Goal: Task Accomplishment & Management: Manage account settings

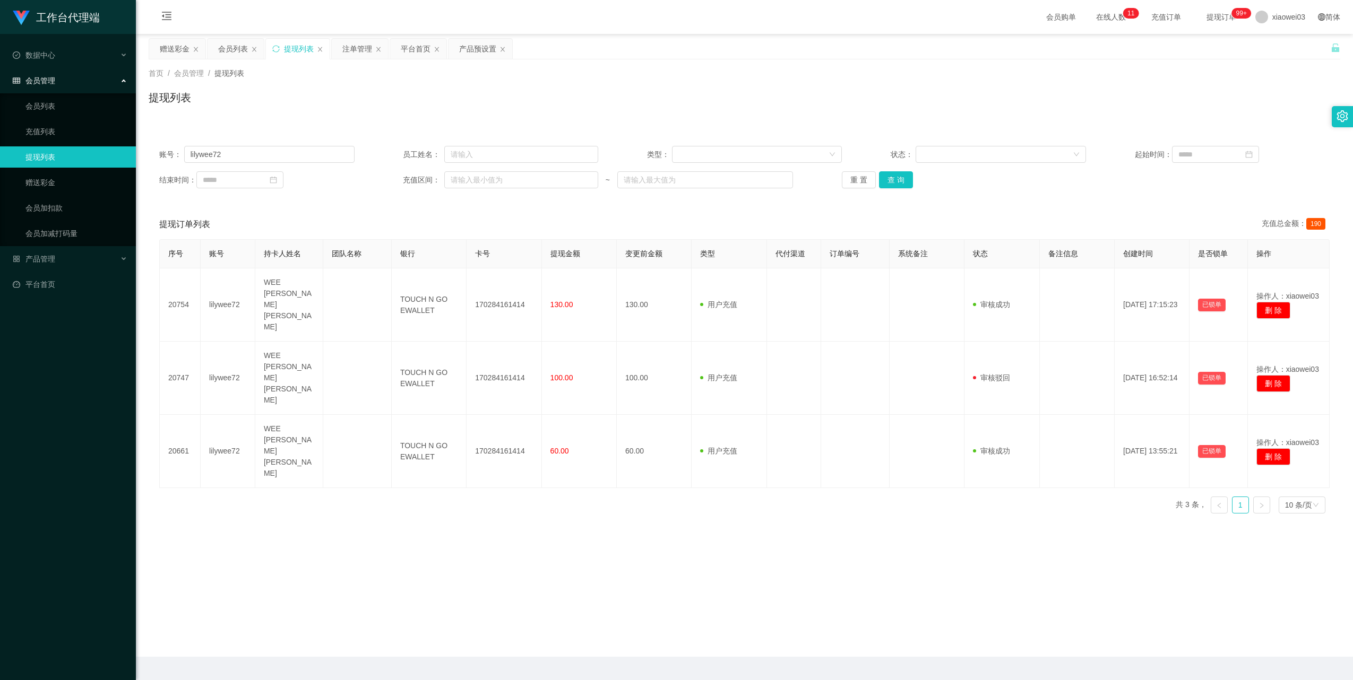
click at [277, 151] on input "lilywee72" at bounding box center [269, 154] width 170 height 17
drag, startPoint x: 0, startPoint y: 0, endPoint x: 277, endPoint y: 151, distance: 315.6
click at [277, 151] on input "lilywee72" at bounding box center [269, 154] width 170 height 17
type input "0123671579"
click at [285, 159] on input "0123671579" at bounding box center [269, 154] width 170 height 17
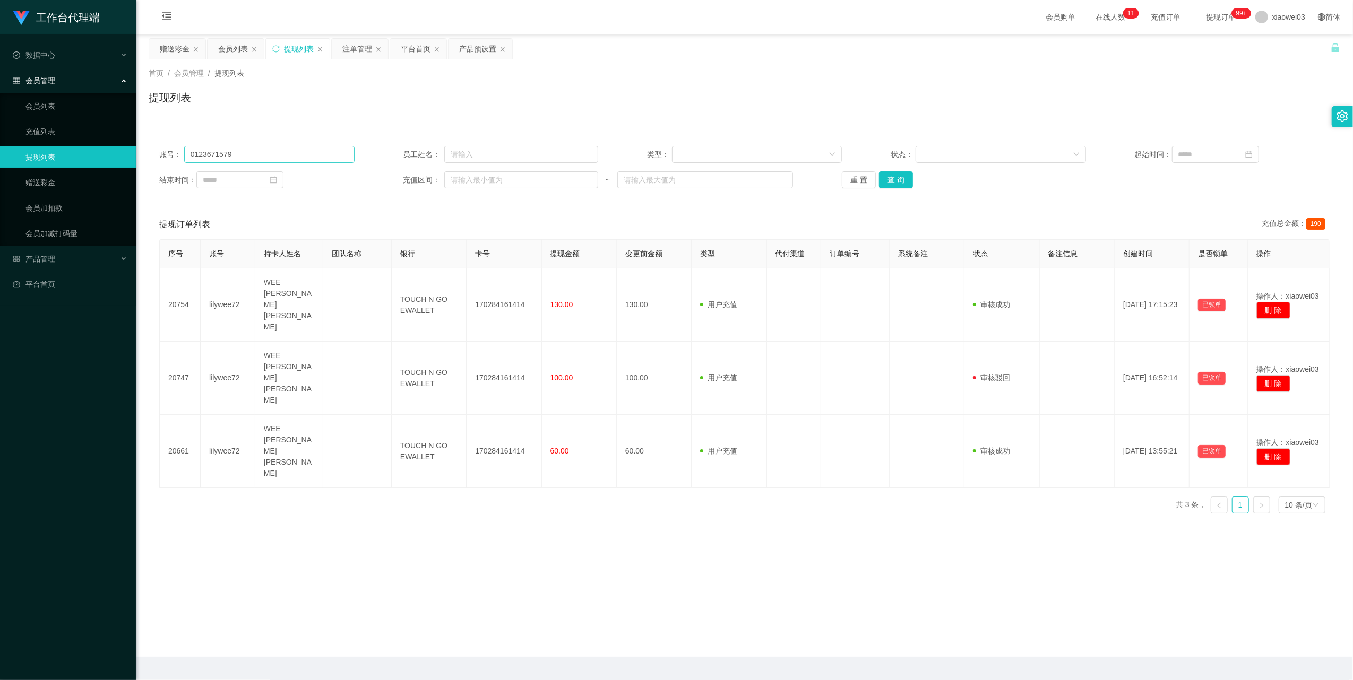
click at [285, 159] on input "0123671579" at bounding box center [269, 154] width 170 height 17
click at [229, 45] on div "会员列表" at bounding box center [233, 49] width 30 height 20
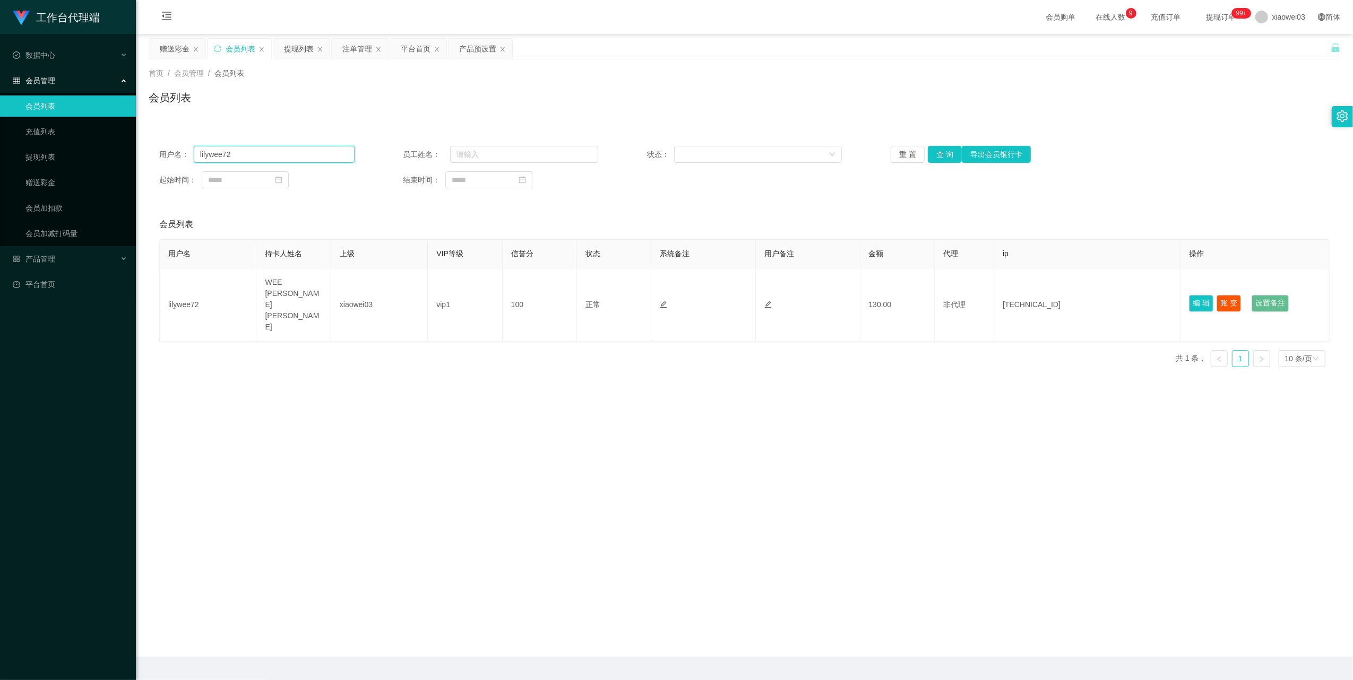
click at [281, 155] on input "lilywee72" at bounding box center [274, 154] width 161 height 17
drag, startPoint x: 281, startPoint y: 155, endPoint x: 331, endPoint y: 166, distance: 50.9
click at [281, 154] on input "lilywee72" at bounding box center [274, 154] width 161 height 17
paste input "0123671579"
type input "0123671579"
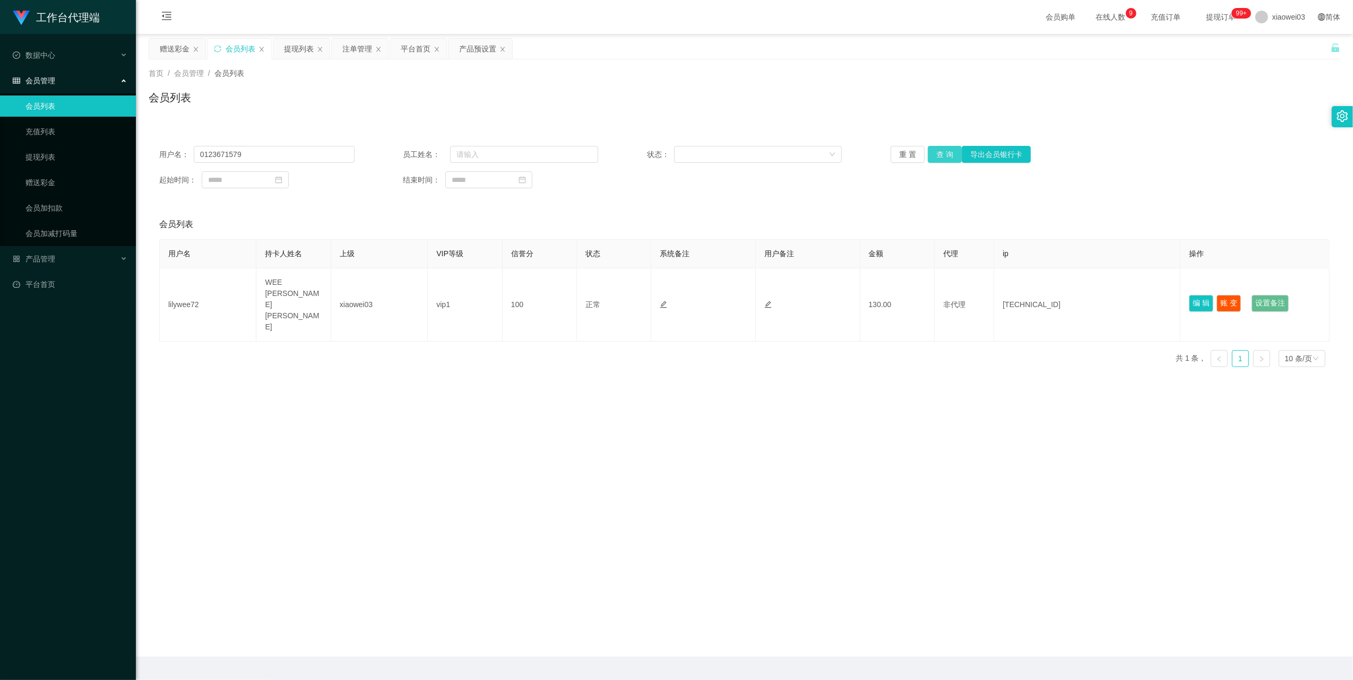
click at [928, 149] on button "查 询" at bounding box center [945, 154] width 34 height 17
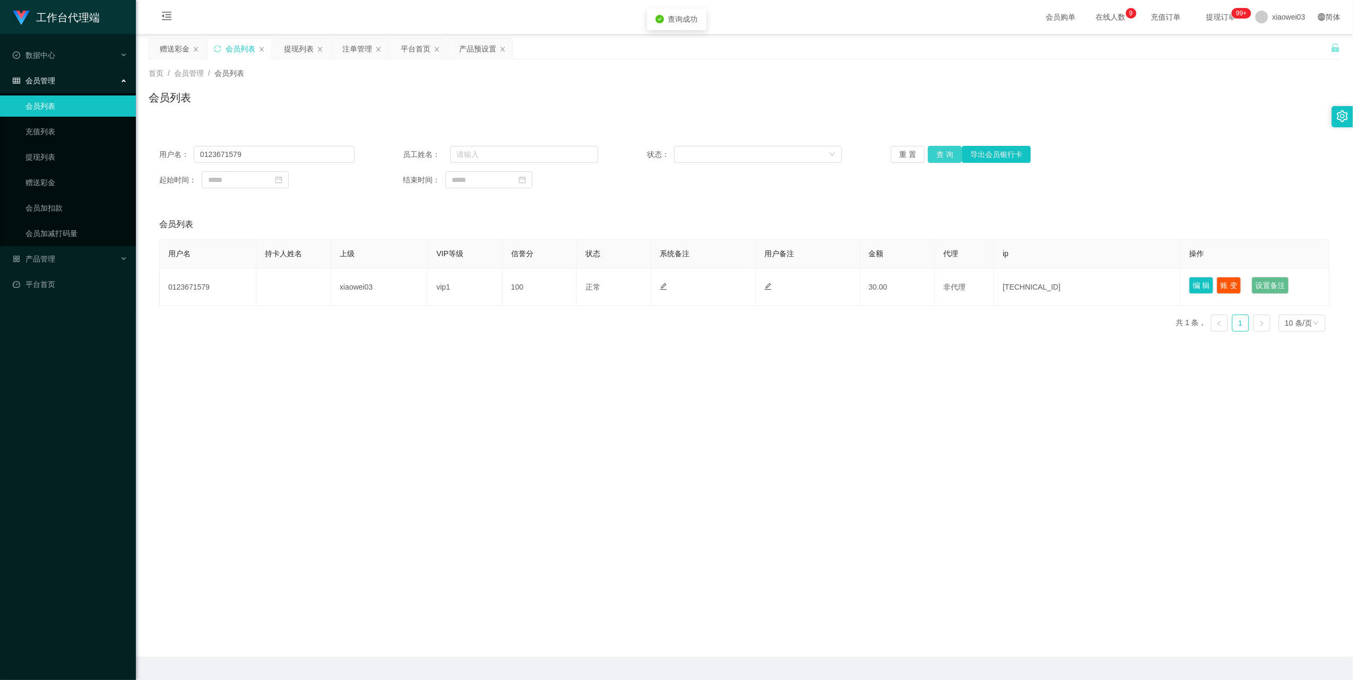
click at [932, 151] on button "查 询" at bounding box center [945, 154] width 34 height 17
click at [932, 151] on button "查 询" at bounding box center [951, 154] width 46 height 17
click at [932, 151] on div "重 置 查 询 导出会员银行卡" at bounding box center [987, 154] width 195 height 17
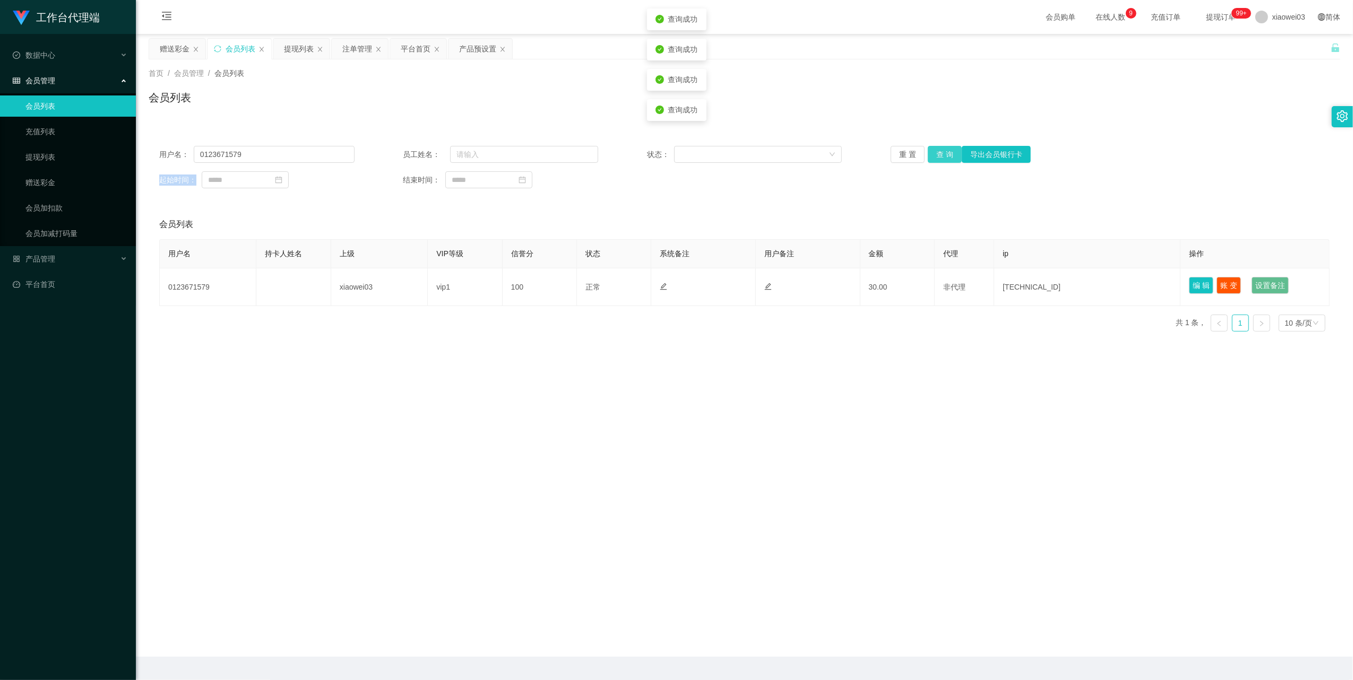
click at [932, 151] on button "查 询" at bounding box center [945, 154] width 34 height 17
click at [478, 48] on div "产品预设置" at bounding box center [477, 49] width 37 height 20
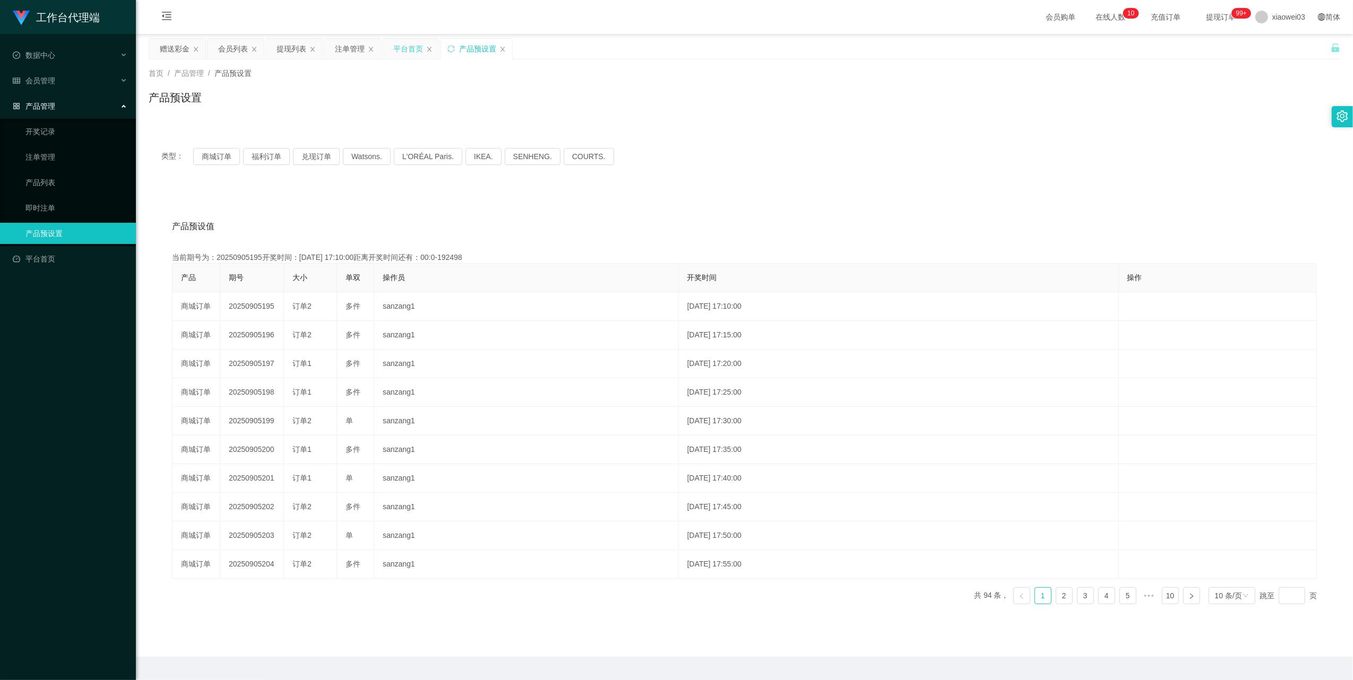
click at [409, 49] on div "平台首页" at bounding box center [408, 49] width 30 height 20
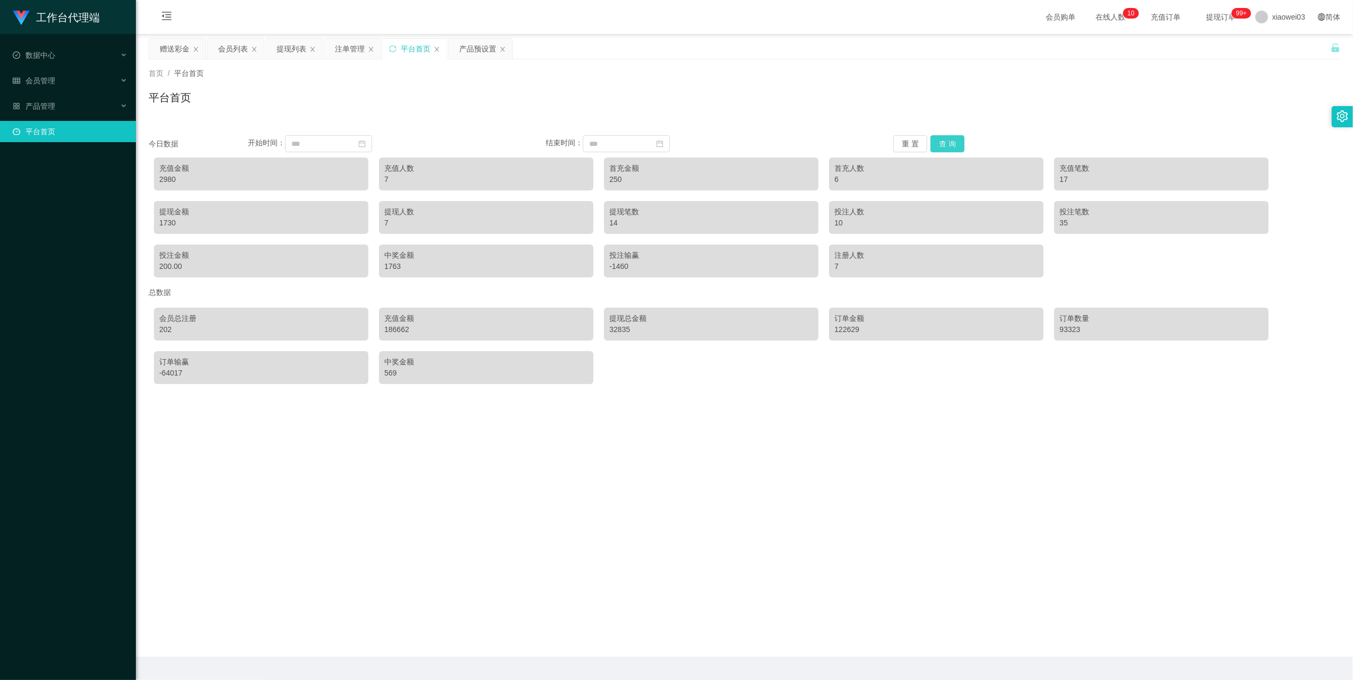
click at [943, 142] on button "查 询" at bounding box center [947, 143] width 34 height 17
click at [223, 52] on div "会员列表" at bounding box center [233, 49] width 30 height 20
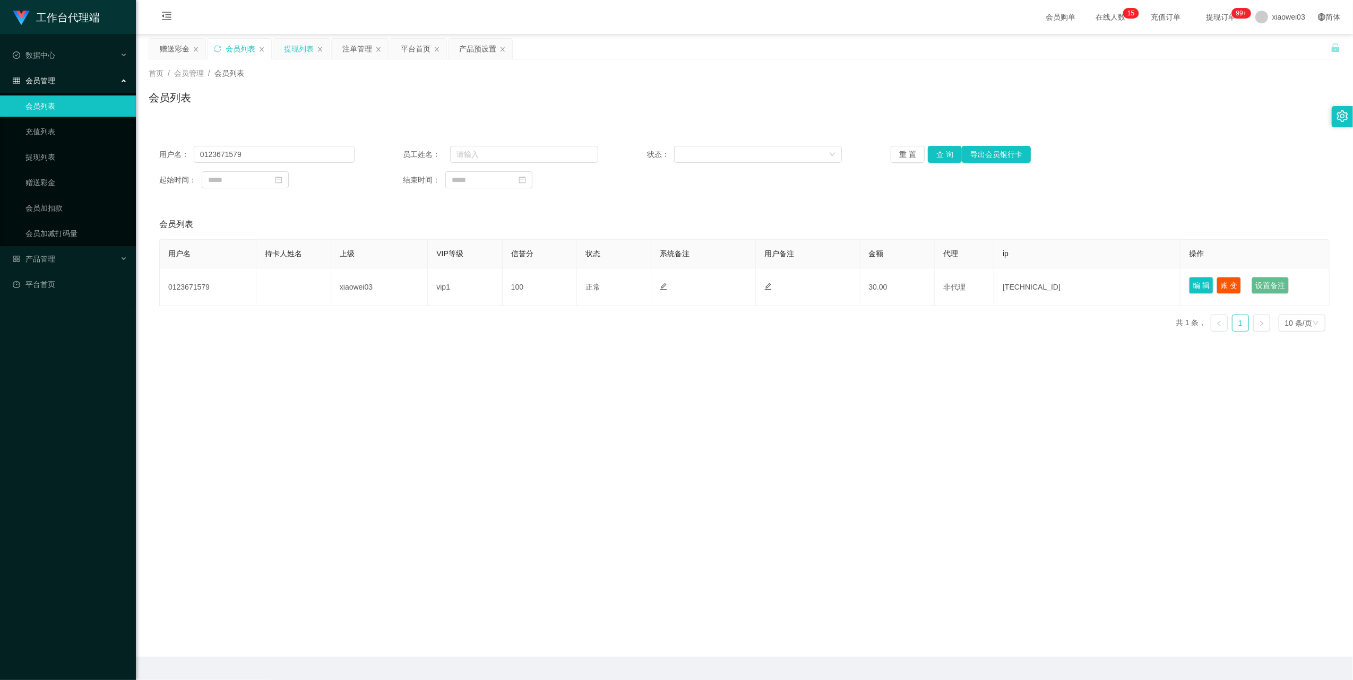
click at [308, 55] on div "提现列表" at bounding box center [299, 49] width 30 height 20
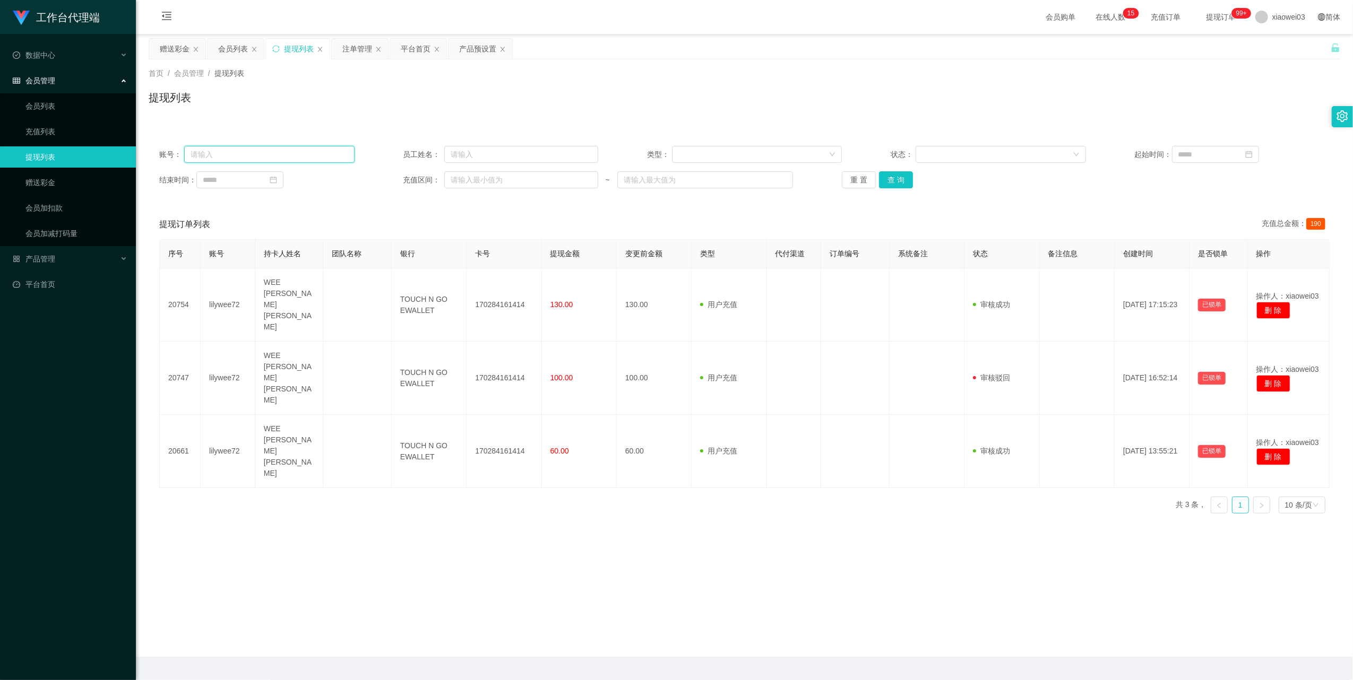
click at [293, 158] on input "text" at bounding box center [269, 154] width 170 height 17
paste input "0123671579"
type input "0123671579"
click at [898, 178] on button "查 询" at bounding box center [896, 179] width 34 height 17
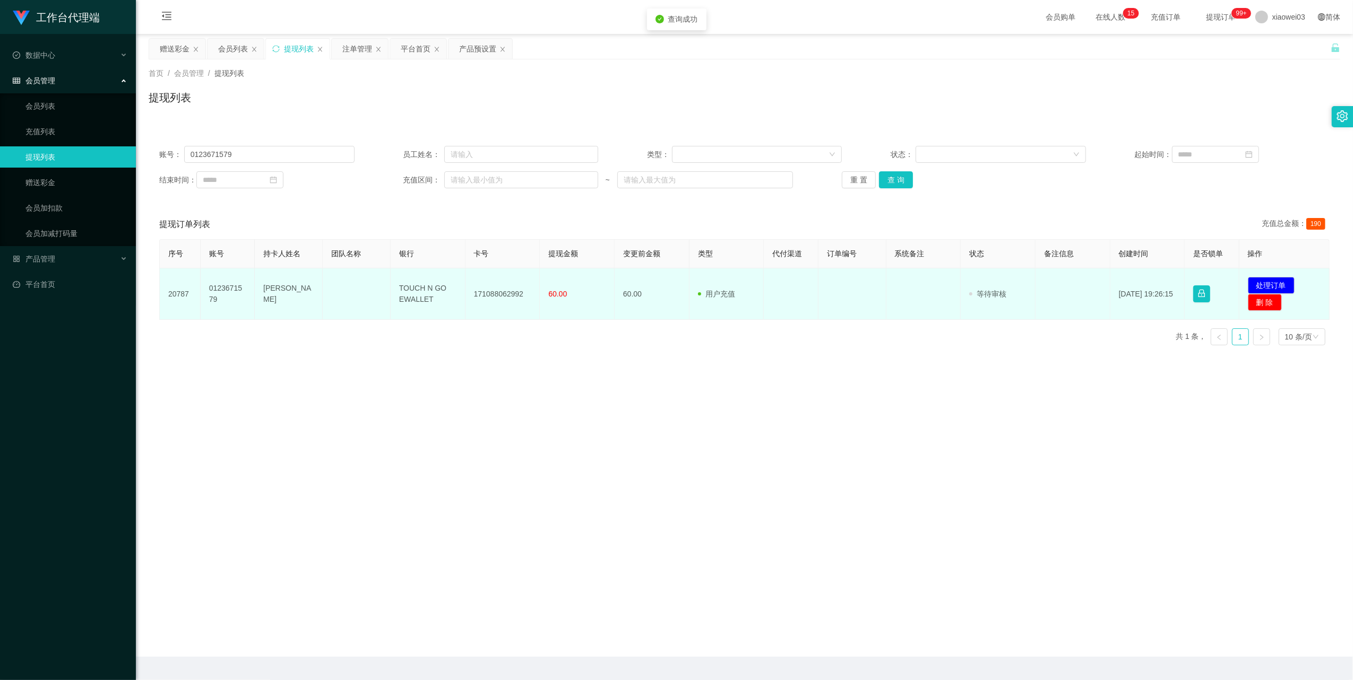
click at [504, 296] on td "171088062992" at bounding box center [502, 294] width 75 height 51
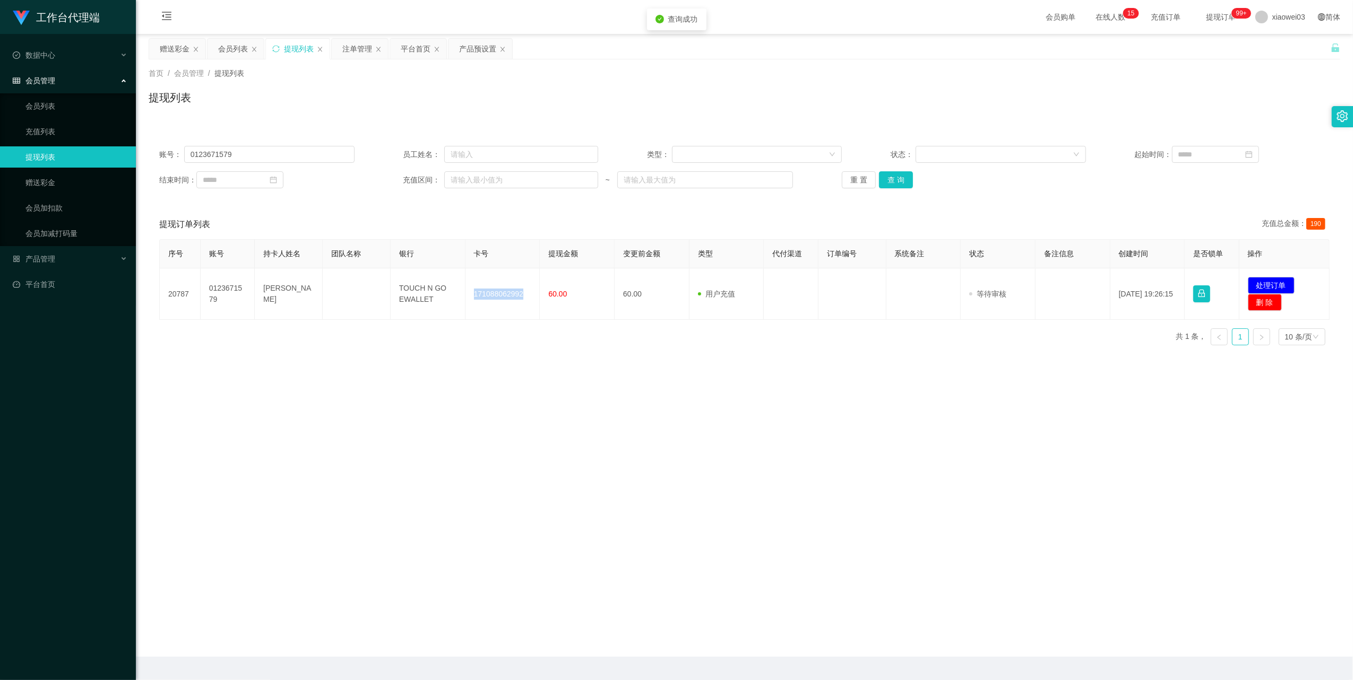
copy td "171088062992"
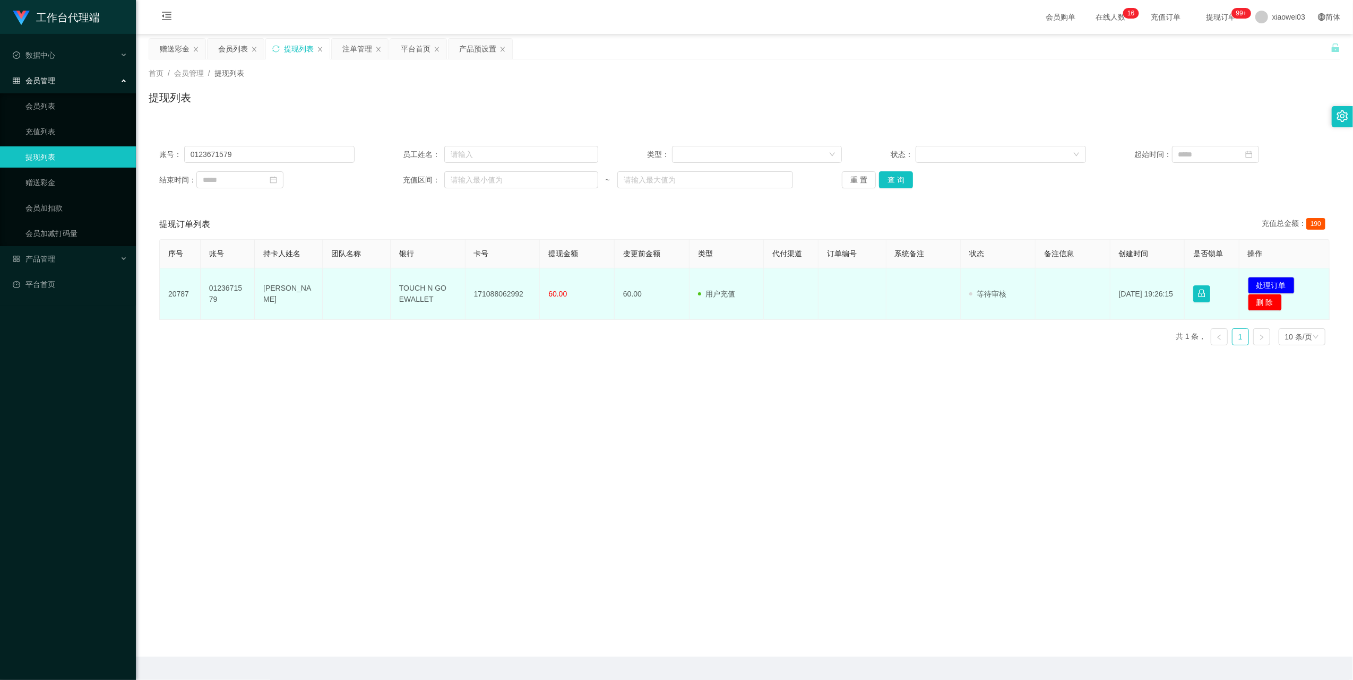
click at [411, 293] on td "TOUCH N GO EWALLET" at bounding box center [428, 294] width 75 height 51
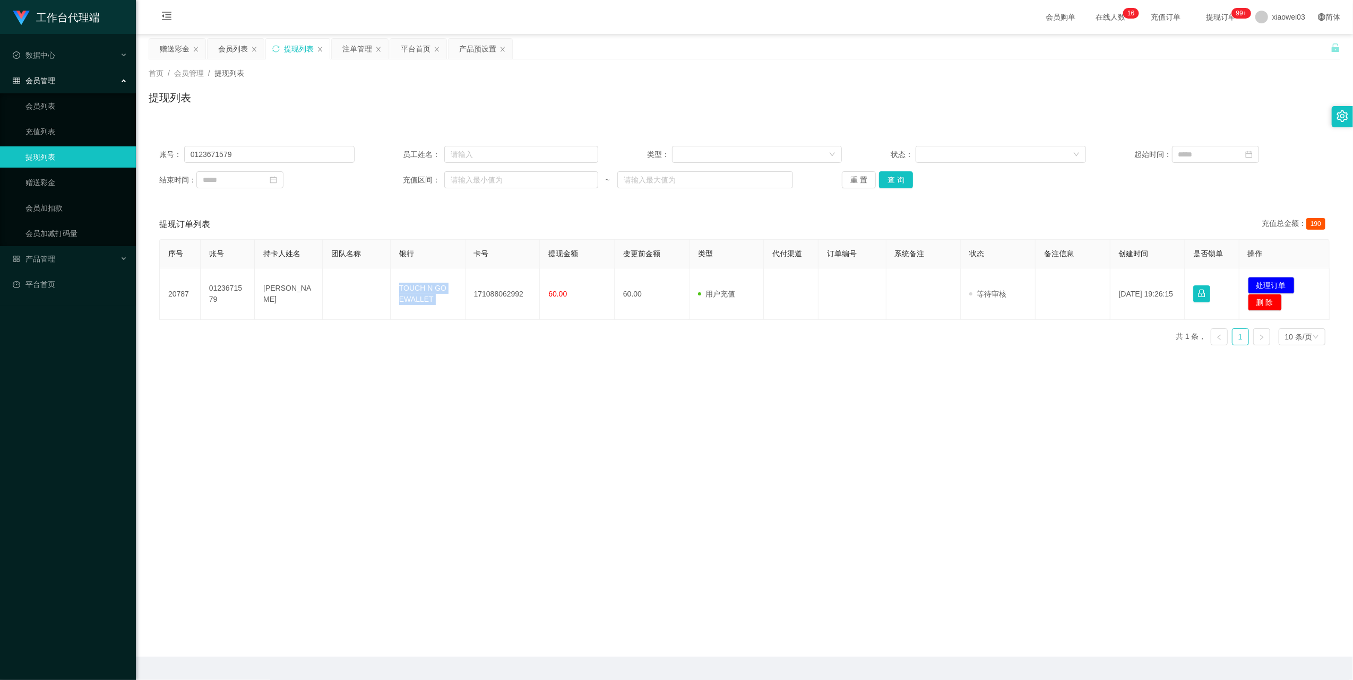
copy td "TOUCH N GO EWALLET"
click at [1100, 426] on main "关闭左侧 关闭右侧 关闭其它 刷新页面 赠送彩金 会员列表 提现列表 注单管理 平台首页 产品预设置 首页 / 会员管理 / 提现列表 / 提现列表 账号： …" at bounding box center [744, 345] width 1217 height 623
click at [1253, 282] on button "处理订单" at bounding box center [1271, 285] width 47 height 17
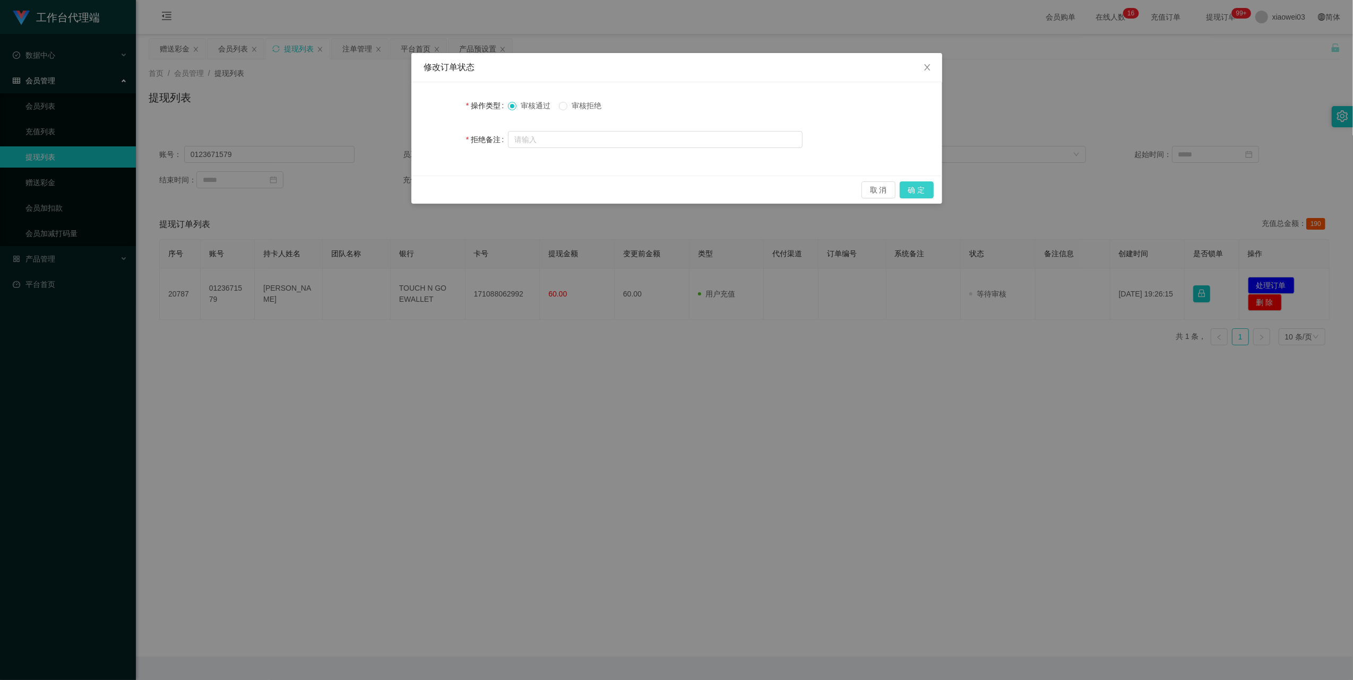
click at [914, 185] on button "确 定" at bounding box center [916, 189] width 34 height 17
